Goal: Information Seeking & Learning: Learn about a topic

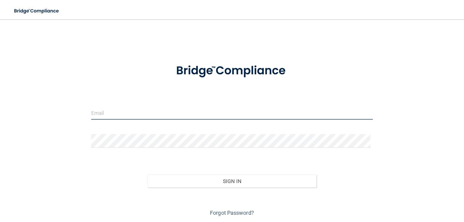
type input "[PERSON_NAME][EMAIL_ADDRESS][DOMAIN_NAME]"
drag, startPoint x: 172, startPoint y: 112, endPoint x: 72, endPoint y: 120, distance: 100.4
click at [72, 120] on div "[PERSON_NAME][EMAIL_ADDRESS][DOMAIN_NAME] Invalid email/password. You don't hav…" at bounding box center [232, 121] width 440 height 193
click at [183, 112] on input "[PERSON_NAME][EMAIL_ADDRESS][DOMAIN_NAME]" at bounding box center [232, 113] width 282 height 14
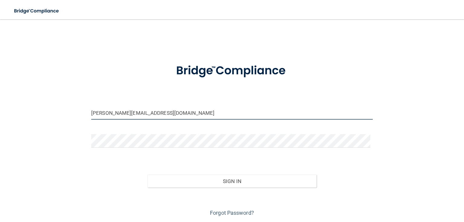
click at [183, 112] on input "[PERSON_NAME][EMAIL_ADDRESS][DOMAIN_NAME]" at bounding box center [232, 113] width 282 height 14
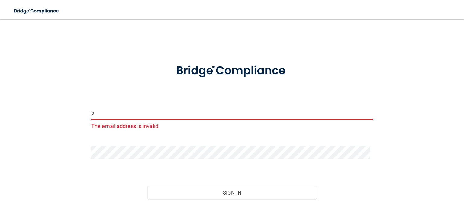
type input "[EMAIL_ADDRESS][DOMAIN_NAME]"
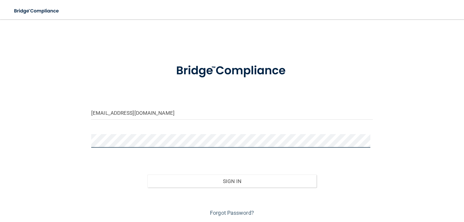
click at [148, 175] on button "Sign In" at bounding box center [232, 181] width 169 height 13
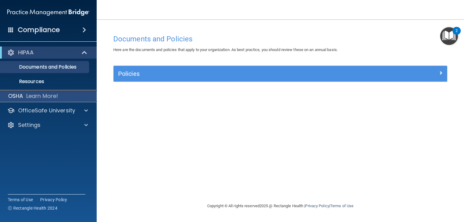
click at [46, 94] on p "Learn More!" at bounding box center [42, 96] width 32 height 7
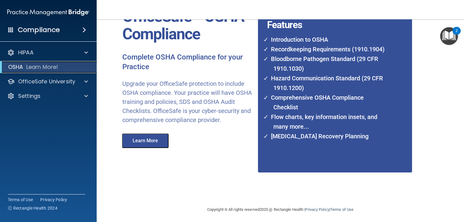
scroll to position [47, 0]
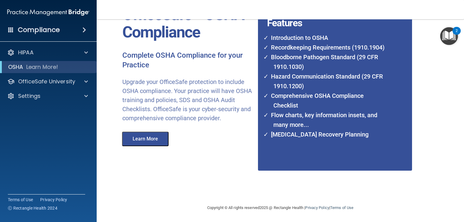
click at [149, 146] on button "Learn More" at bounding box center [145, 139] width 47 height 15
click at [62, 87] on div "OfficeSafe University" at bounding box center [48, 82] width 97 height 12
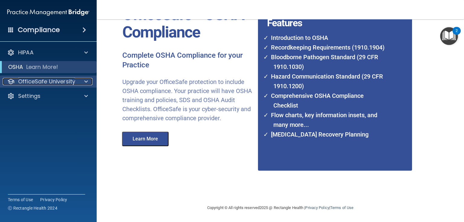
click at [85, 81] on span at bounding box center [86, 81] width 4 height 7
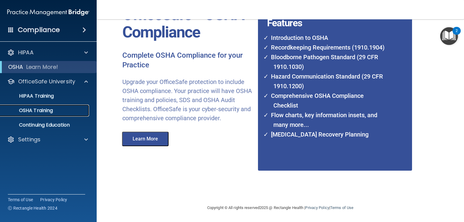
click at [47, 112] on p "OSHA Training" at bounding box center [28, 111] width 49 height 6
click at [60, 124] on p "Continuing Education" at bounding box center [45, 125] width 83 height 6
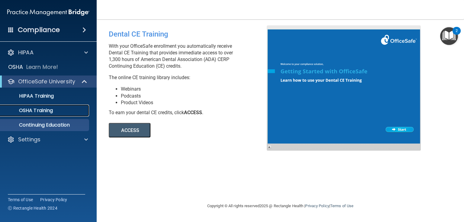
click at [43, 110] on p "OSHA Training" at bounding box center [28, 111] width 49 height 6
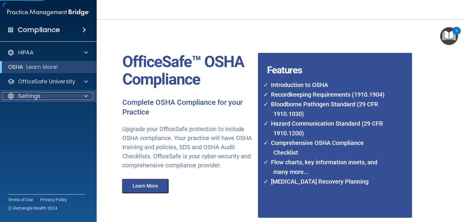
click at [33, 95] on p "Settings" at bounding box center [29, 96] width 22 height 7
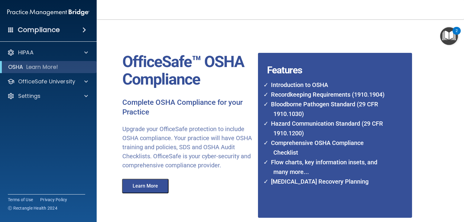
click at [446, 31] on img "Open Resource Center, 2 new notifications" at bounding box center [450, 36] width 18 height 18
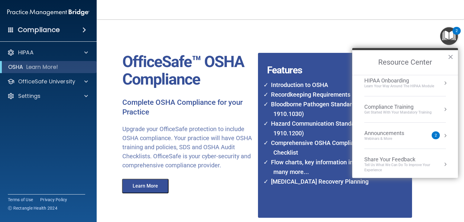
scroll to position [7, 0]
click at [316, 50] on div "Features Introduction to OSHA Recordkeeping Requirements (1910.1904) Bloodborne…" at bounding box center [328, 121] width 149 height 193
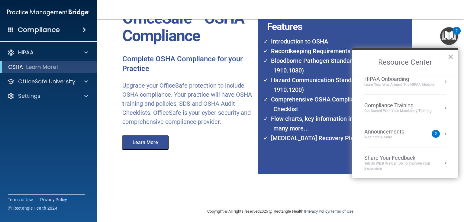
scroll to position [47, 0]
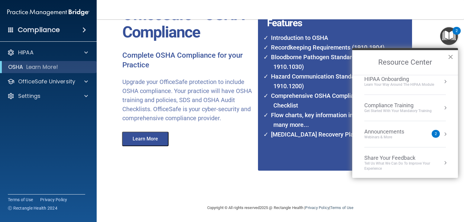
click at [449, 54] on button "×" at bounding box center [451, 57] width 6 height 10
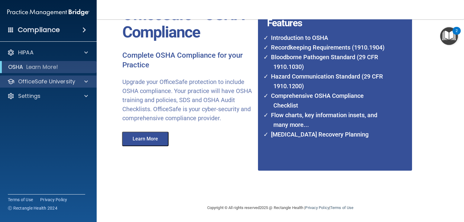
click at [41, 86] on div "OfficeSafe University" at bounding box center [48, 82] width 97 height 12
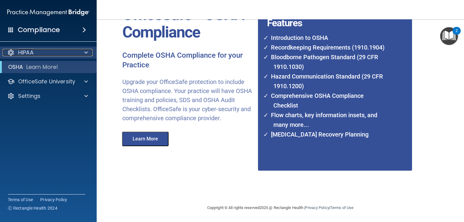
click at [28, 52] on p "HIPAA" at bounding box center [25, 52] width 15 height 7
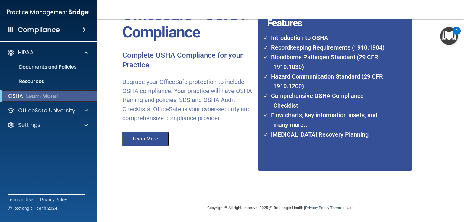
click at [46, 98] on p "Learn More!" at bounding box center [42, 96] width 32 height 7
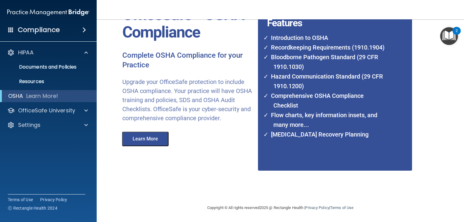
click at [149, 146] on button "Learn More" at bounding box center [145, 139] width 47 height 15
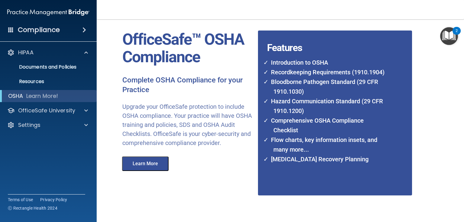
scroll to position [0, 0]
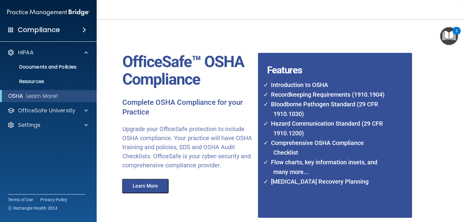
click at [58, 29] on h4 "Compliance" at bounding box center [39, 30] width 42 height 8
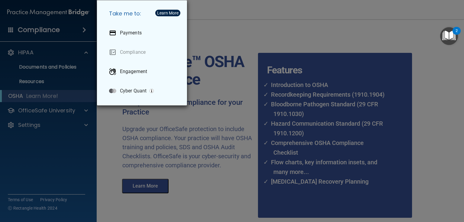
click at [165, 11] on div "Learn More" at bounding box center [167, 13] width 21 height 4
click at [221, 18] on div "Take me to: Payments Compliance Engagement Cyber Quant" at bounding box center [232, 111] width 464 height 222
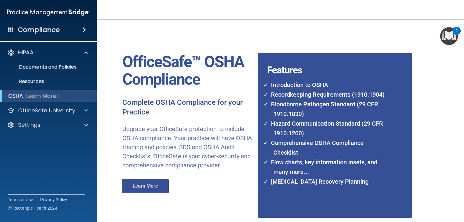
click at [161, 194] on button "Learn More" at bounding box center [145, 186] width 47 height 15
